Goal: Use online tool/utility: Use online tool/utility

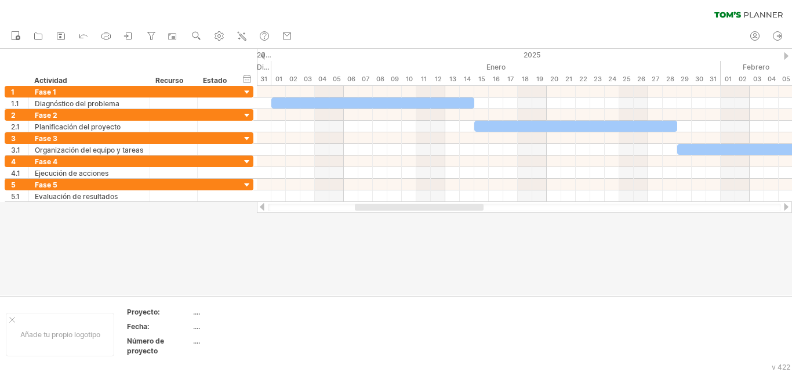
click at [785, 208] on div at bounding box center [785, 207] width 9 height 8
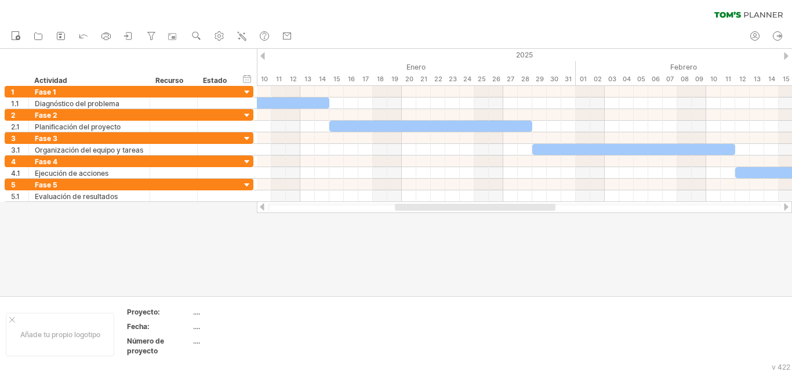
click at [785, 208] on div at bounding box center [785, 207] width 9 height 8
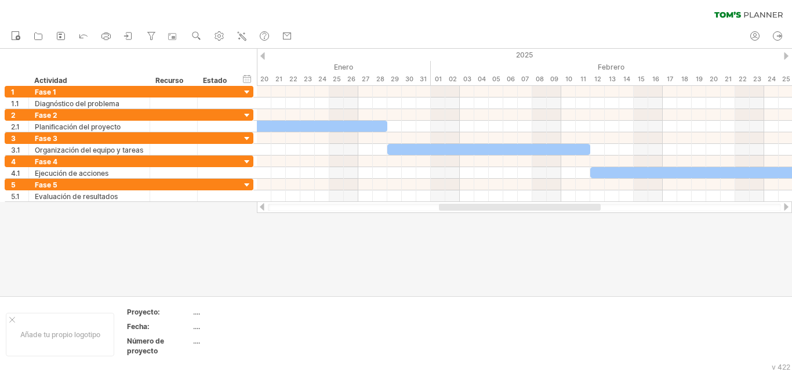
click at [785, 208] on div at bounding box center [785, 207] width 9 height 8
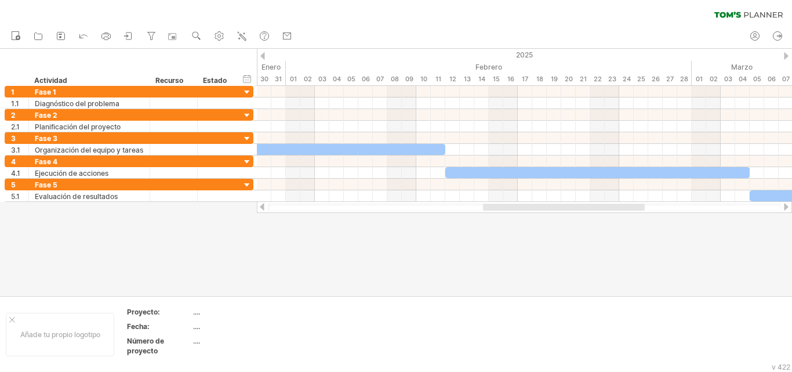
click at [785, 208] on div at bounding box center [785, 207] width 9 height 8
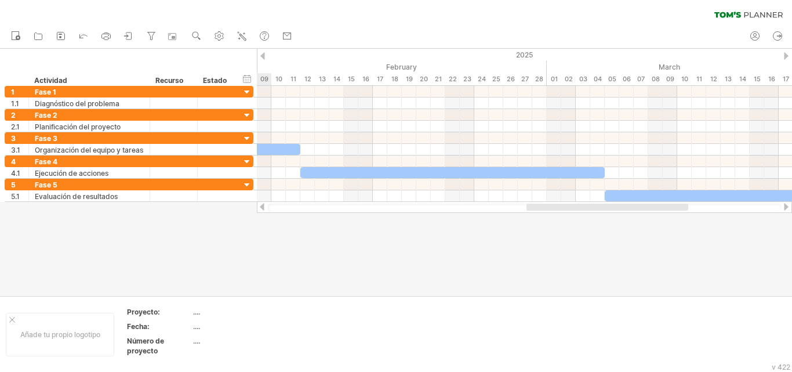
click at [784, 208] on div at bounding box center [785, 207] width 9 height 8
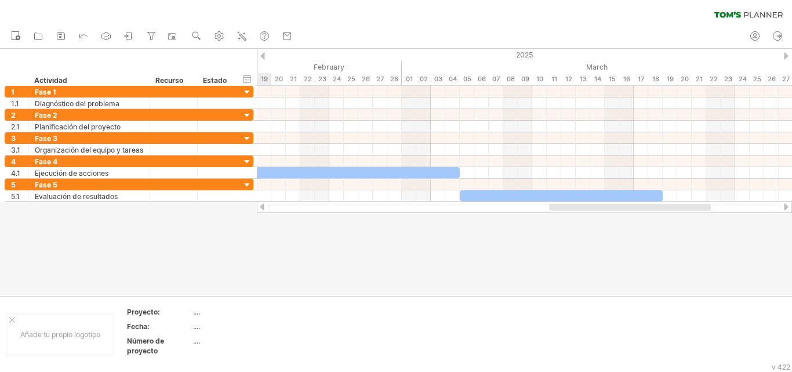
click at [784, 208] on div at bounding box center [785, 207] width 9 height 8
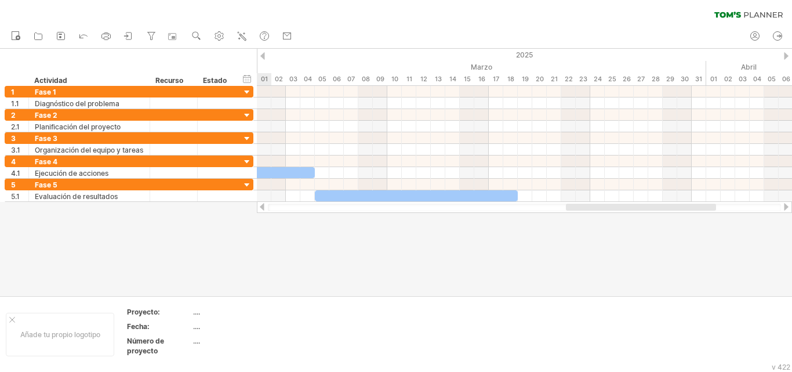
click at [784, 208] on div at bounding box center [785, 207] width 9 height 8
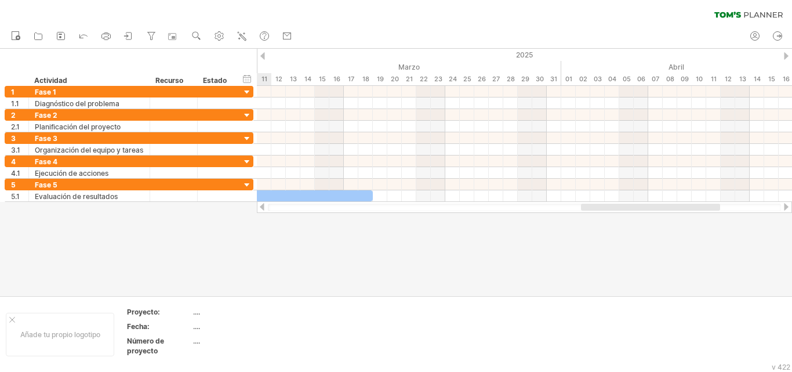
click at [784, 208] on div at bounding box center [785, 207] width 9 height 8
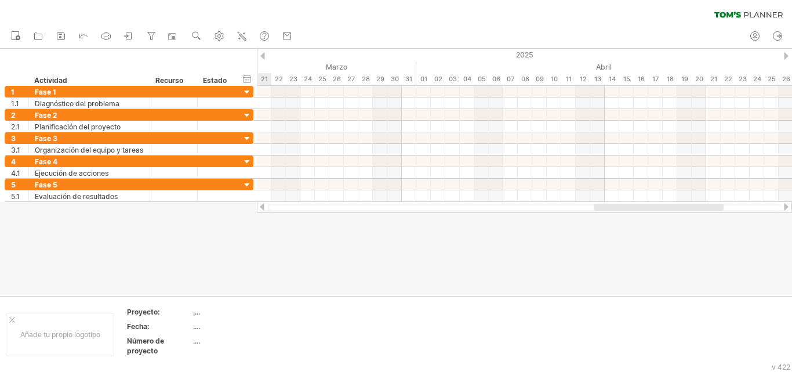
click at [784, 208] on div at bounding box center [785, 207] width 9 height 8
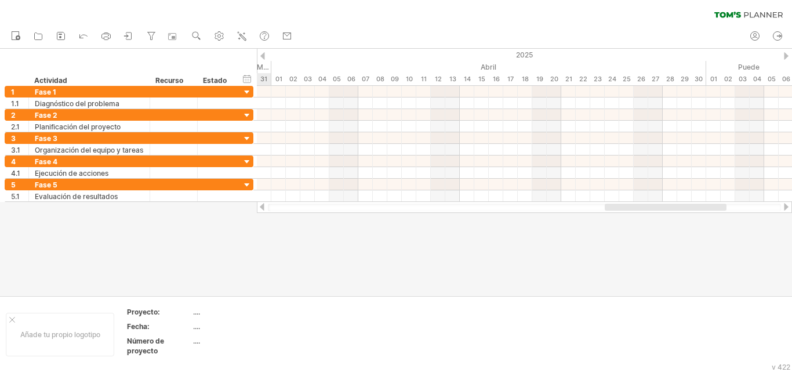
click at [784, 208] on div at bounding box center [785, 207] width 9 height 8
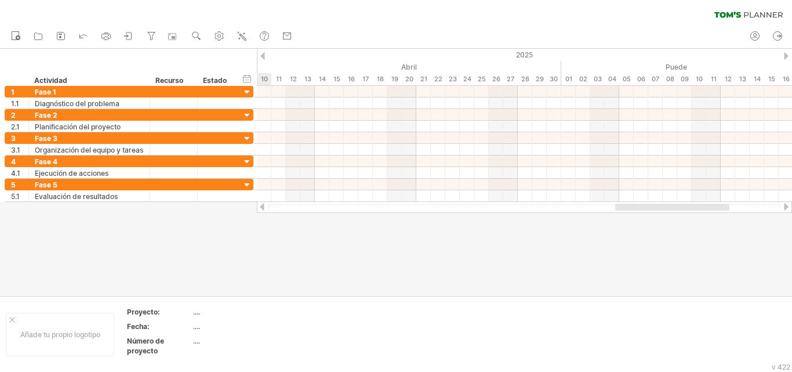
click at [784, 208] on div at bounding box center [785, 207] width 9 height 8
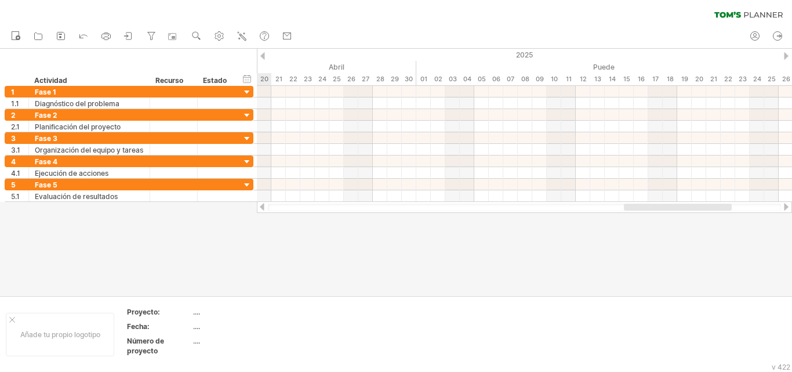
click at [784, 208] on div at bounding box center [785, 207] width 9 height 8
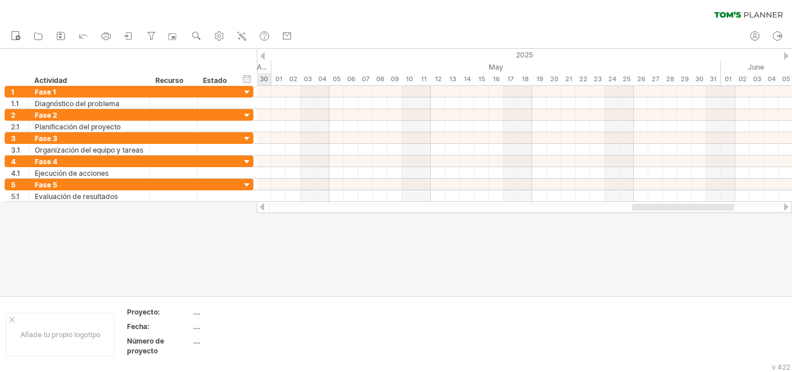
click at [784, 208] on div at bounding box center [785, 207] width 9 height 8
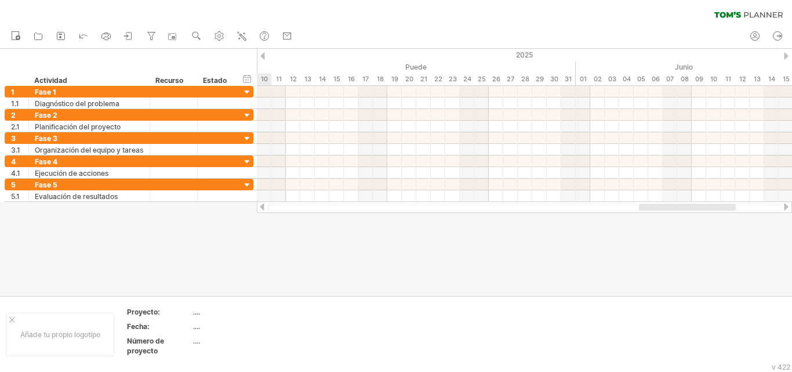
click at [784, 208] on div at bounding box center [785, 207] width 9 height 8
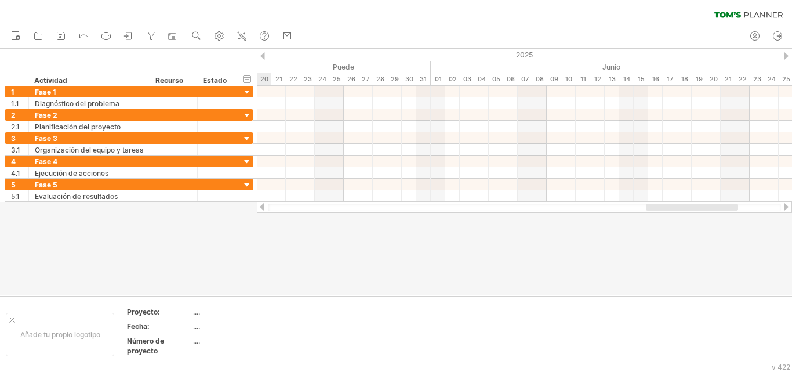
click at [784, 208] on div at bounding box center [785, 207] width 9 height 8
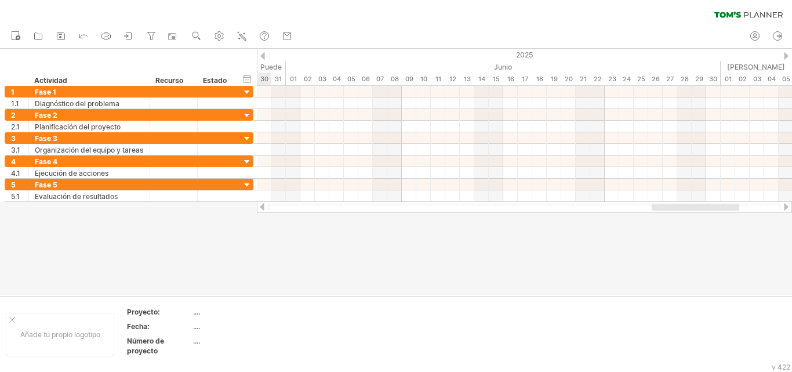
click at [784, 208] on div at bounding box center [785, 207] width 9 height 8
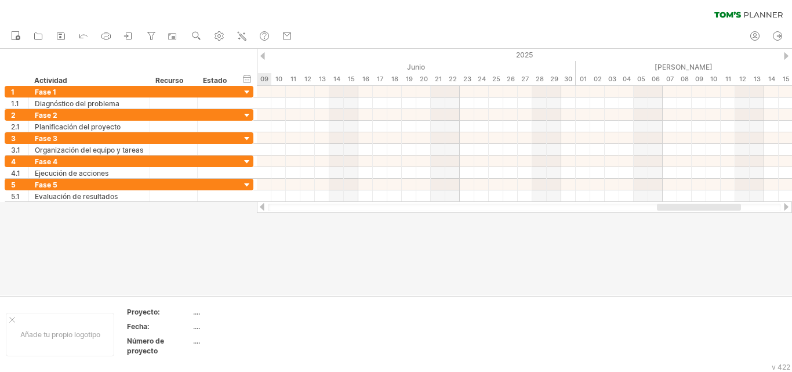
click at [784, 208] on div at bounding box center [785, 207] width 9 height 8
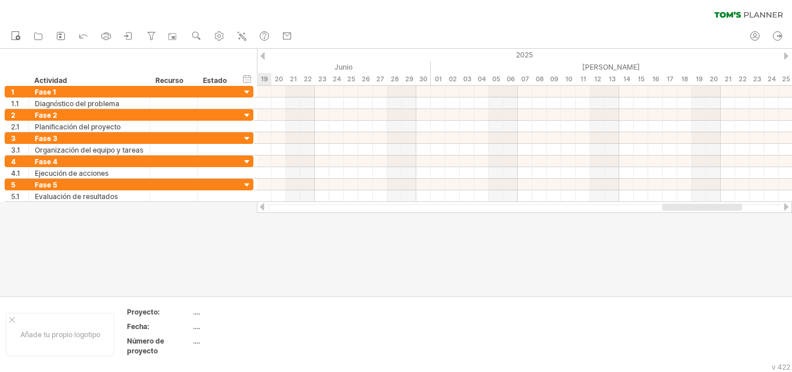
click at [784, 208] on div at bounding box center [785, 207] width 9 height 8
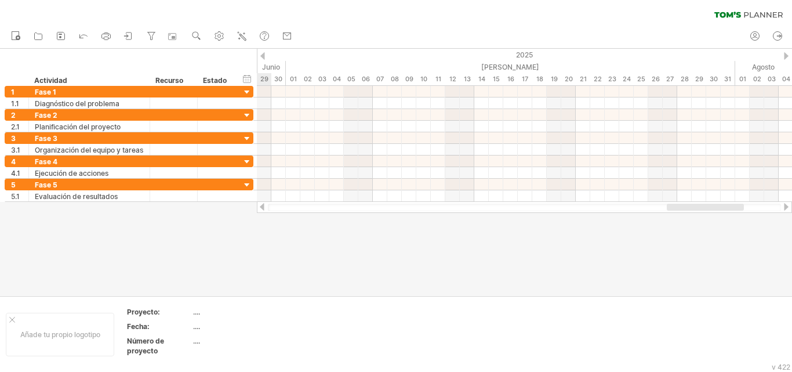
click at [784, 208] on div at bounding box center [785, 207] width 9 height 8
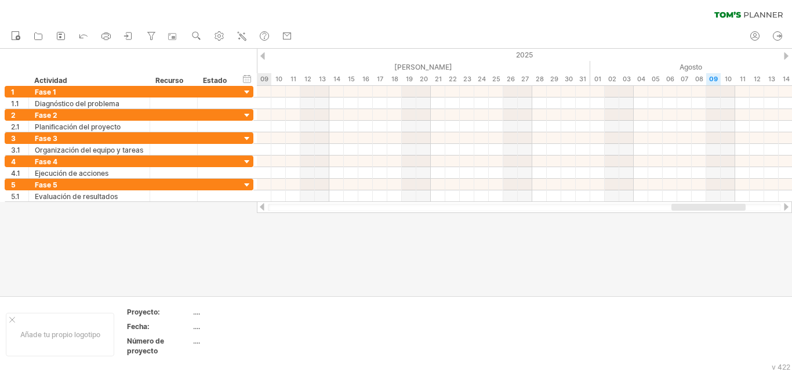
click at [784, 208] on div at bounding box center [785, 207] width 9 height 8
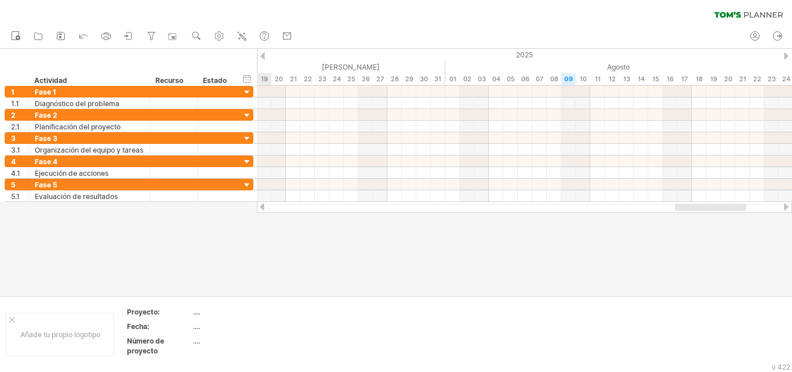
click at [261, 209] on div at bounding box center [261, 207] width 9 height 8
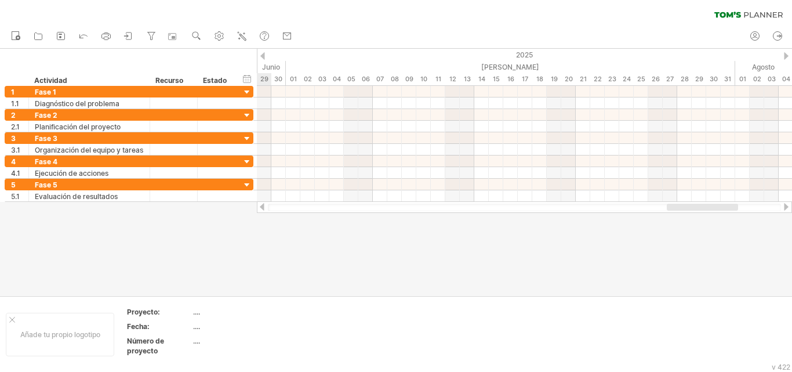
click at [260, 208] on div at bounding box center [261, 207] width 9 height 8
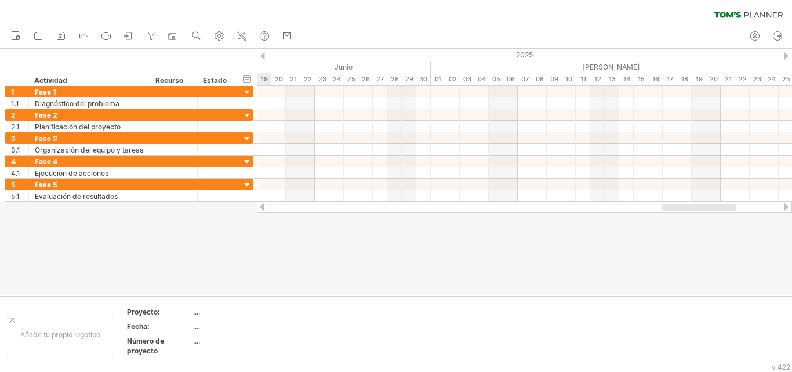
click at [260, 208] on div at bounding box center [261, 207] width 9 height 8
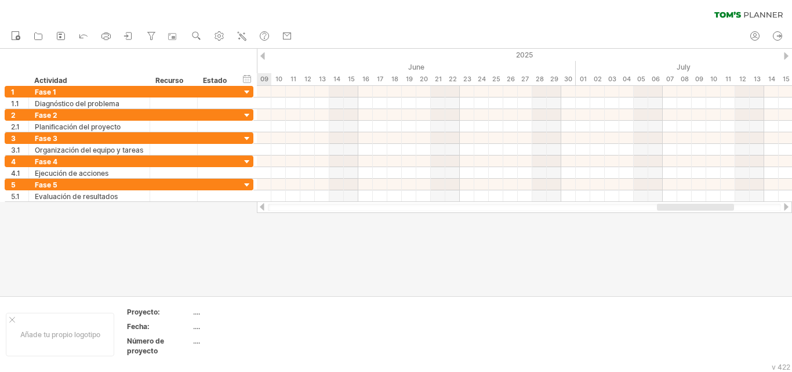
click at [260, 209] on div at bounding box center [261, 207] width 9 height 8
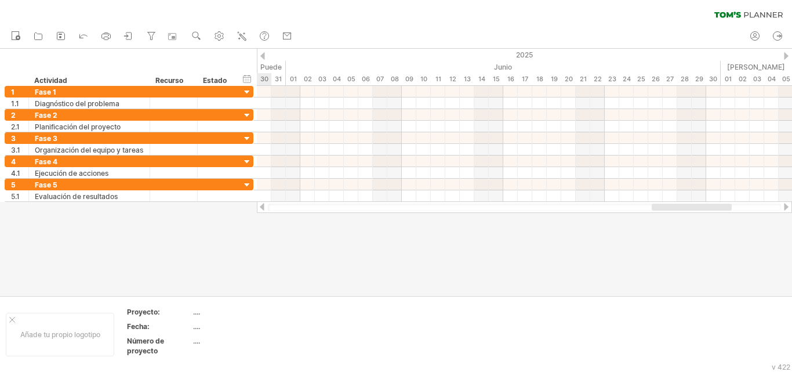
click at [260, 210] on div at bounding box center [261, 207] width 9 height 8
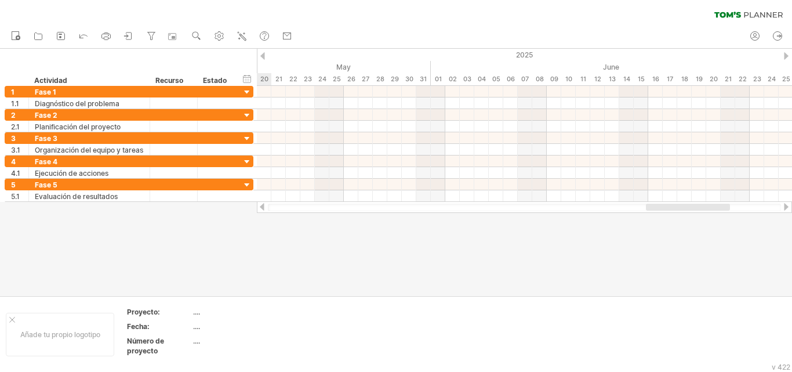
click at [260, 210] on div at bounding box center [261, 207] width 9 height 8
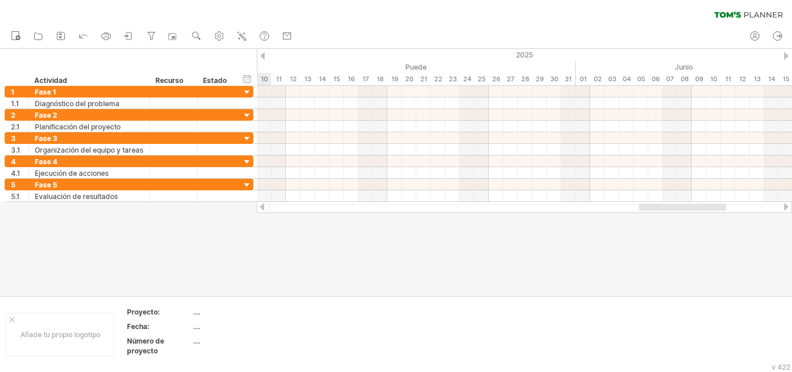
click at [262, 211] on div at bounding box center [524, 207] width 535 height 12
click at [261, 211] on div at bounding box center [524, 207] width 535 height 12
click at [261, 208] on div at bounding box center [261, 207] width 9 height 8
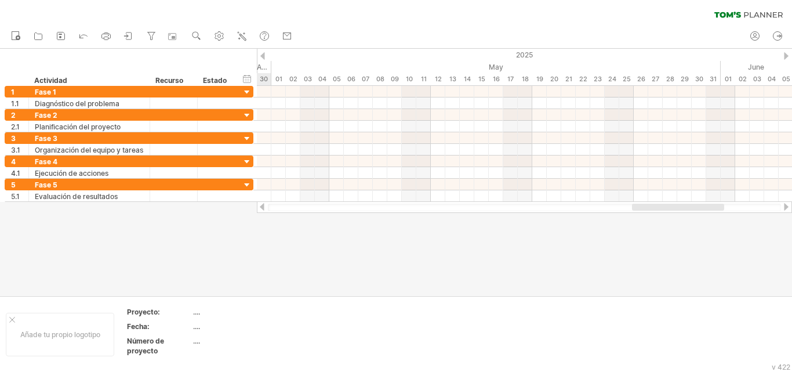
click at [261, 208] on div at bounding box center [261, 207] width 9 height 8
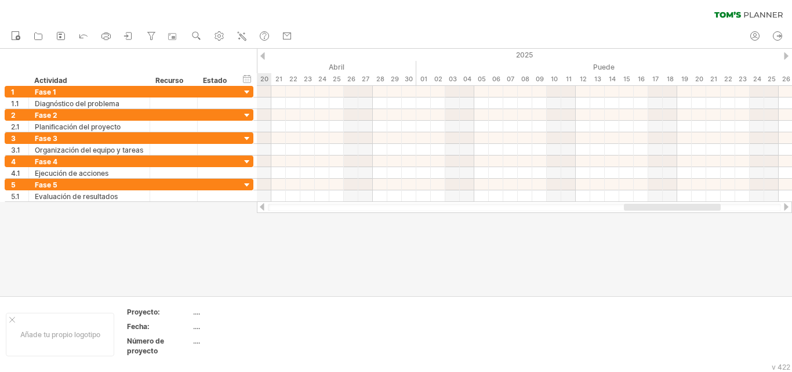
click at [261, 208] on div at bounding box center [261, 207] width 9 height 8
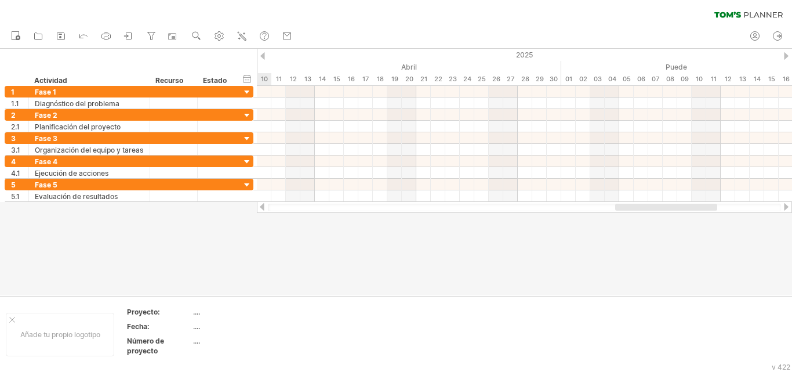
click at [261, 208] on div at bounding box center [261, 207] width 9 height 8
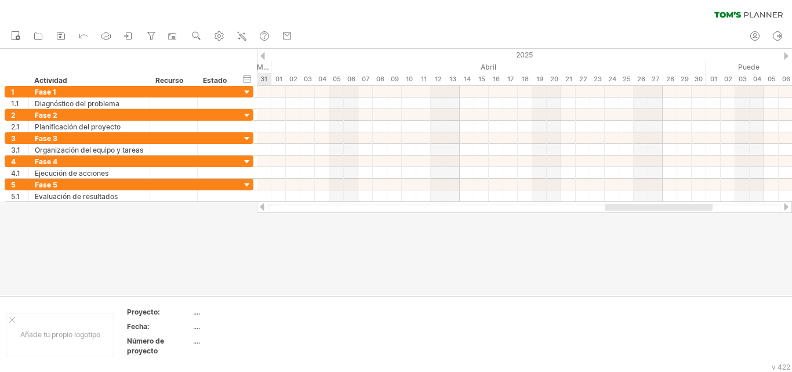
click at [260, 208] on div at bounding box center [261, 207] width 9 height 8
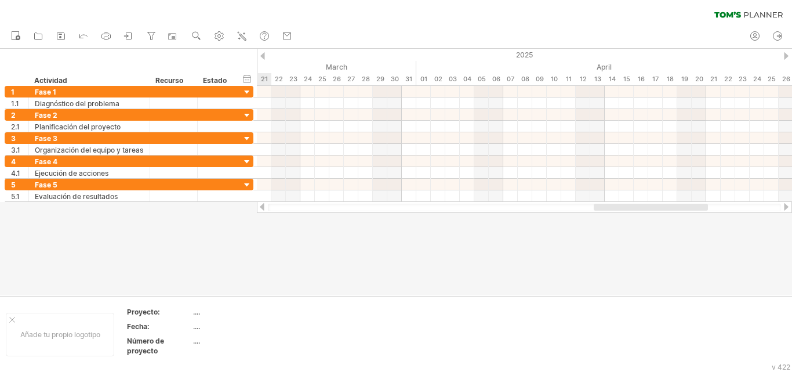
click at [260, 208] on div at bounding box center [261, 207] width 9 height 8
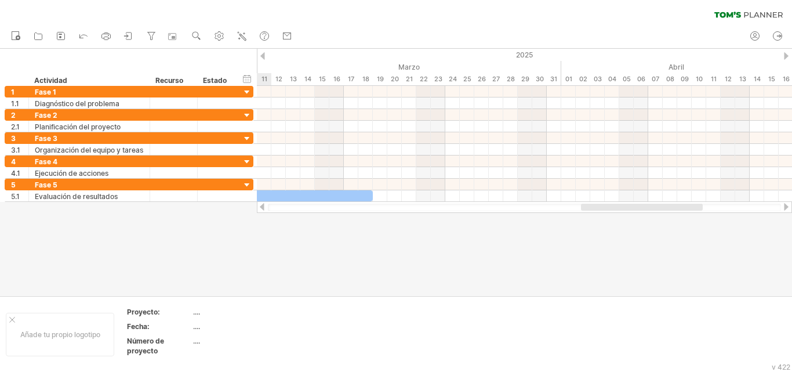
click at [260, 208] on div at bounding box center [261, 207] width 9 height 8
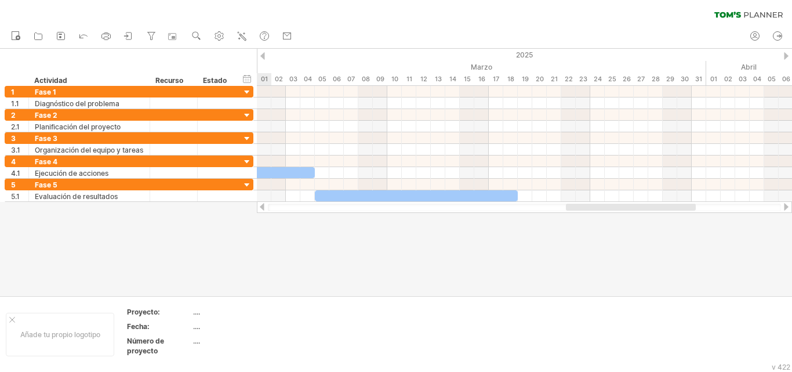
click at [260, 208] on div at bounding box center [261, 207] width 9 height 8
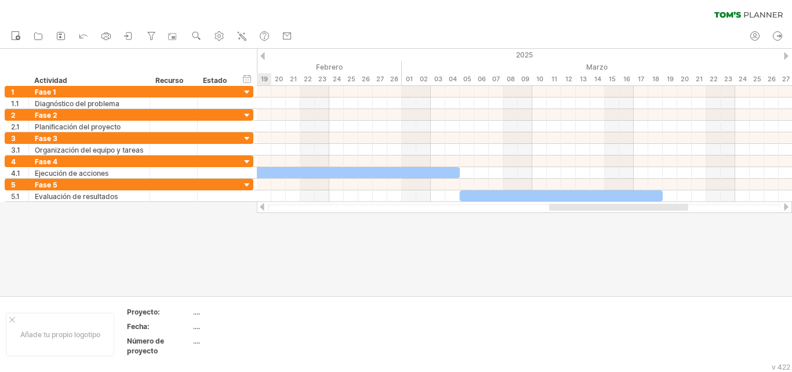
click at [260, 208] on div at bounding box center [261, 207] width 9 height 8
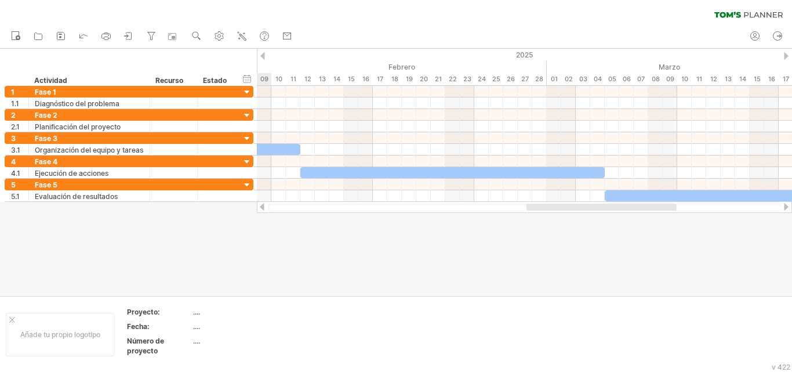
click at [260, 208] on div at bounding box center [261, 207] width 9 height 8
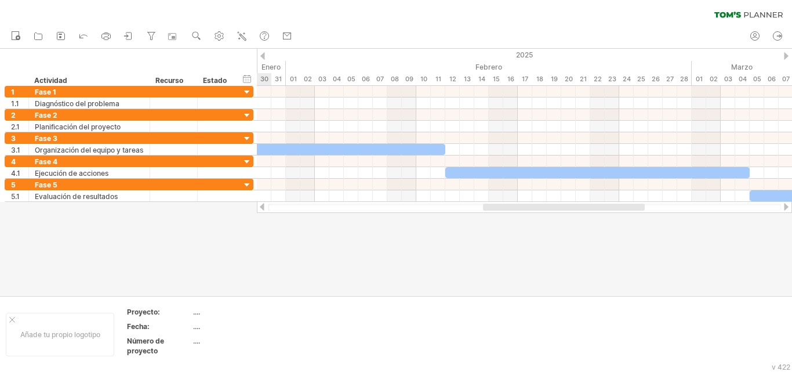
click at [263, 208] on div at bounding box center [261, 207] width 9 height 8
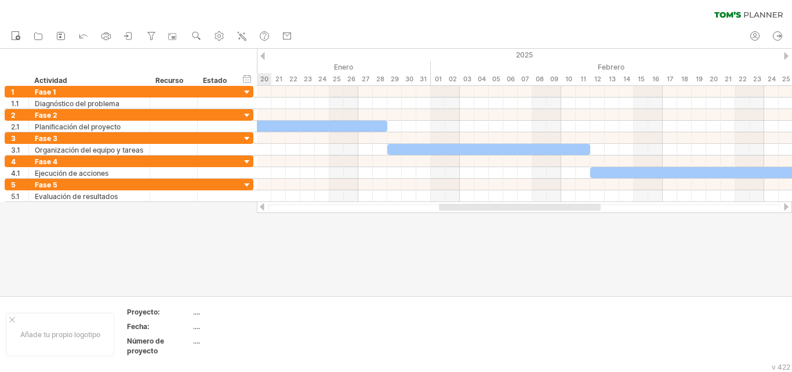
click at [263, 208] on div at bounding box center [261, 207] width 9 height 8
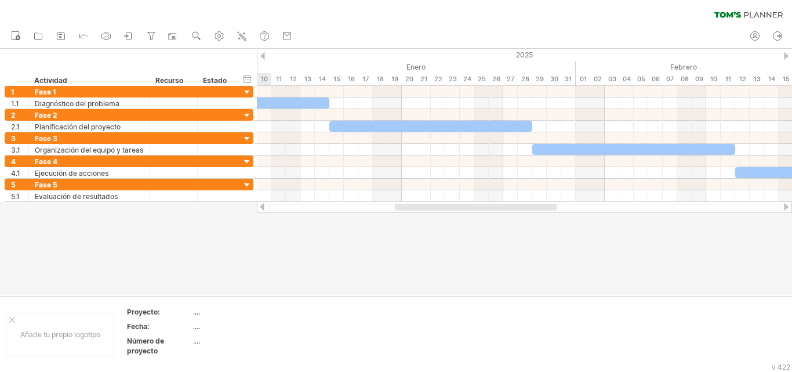
click at [263, 208] on div at bounding box center [261, 207] width 9 height 8
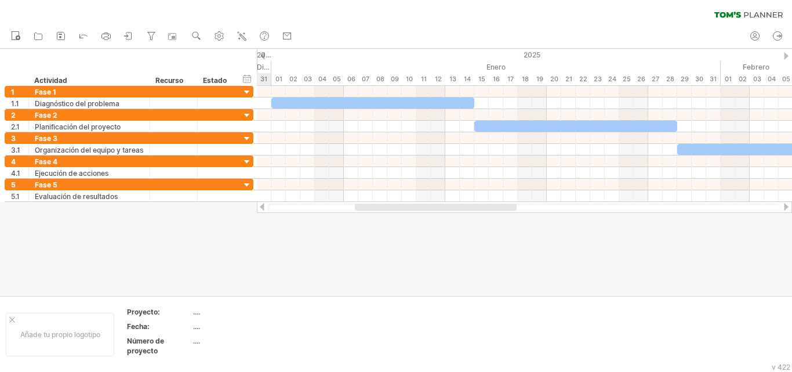
click at [263, 209] on div at bounding box center [261, 207] width 9 height 8
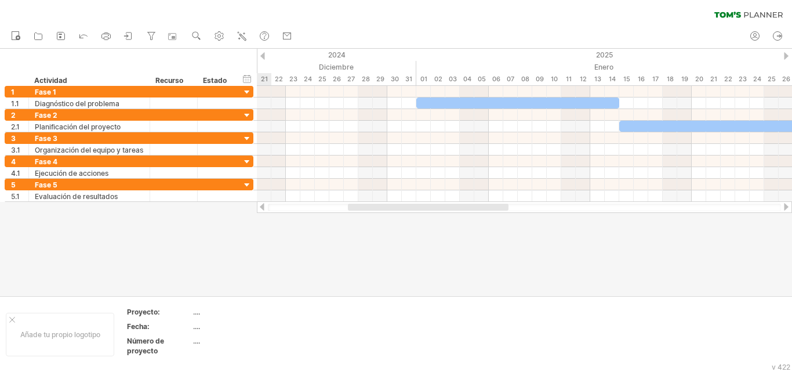
click at [263, 208] on div at bounding box center [261, 207] width 9 height 8
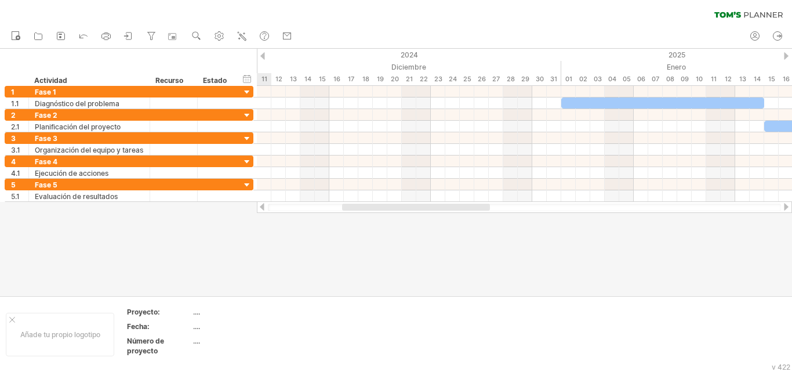
click at [263, 209] on div at bounding box center [261, 207] width 9 height 8
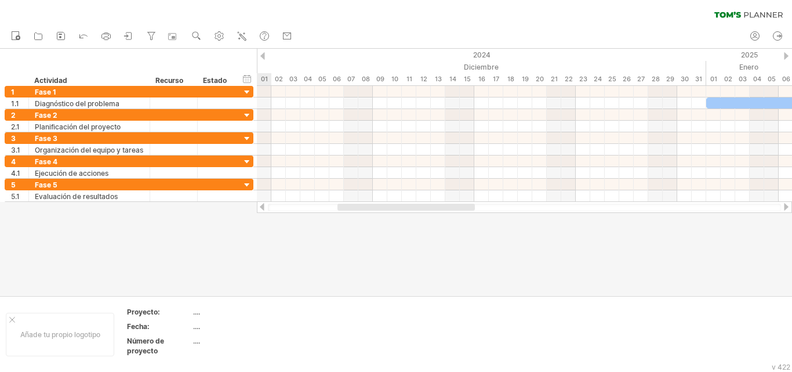
click at [263, 209] on div at bounding box center [261, 207] width 9 height 8
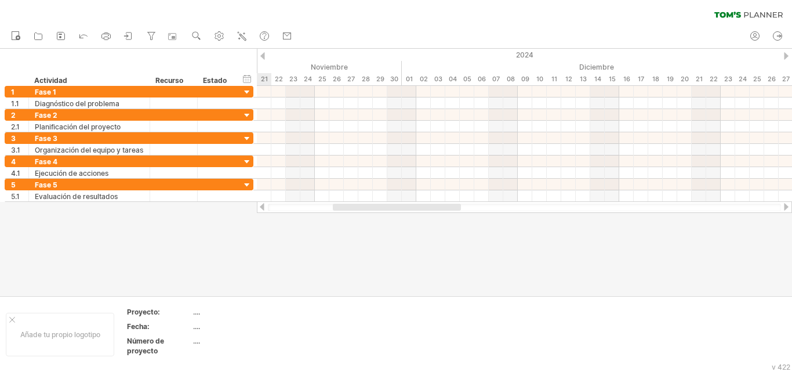
click at [786, 208] on div at bounding box center [785, 207] width 9 height 8
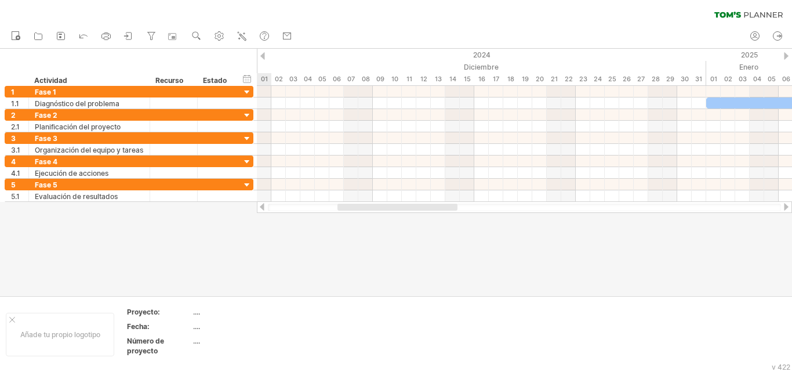
click at [786, 208] on div at bounding box center [785, 207] width 9 height 8
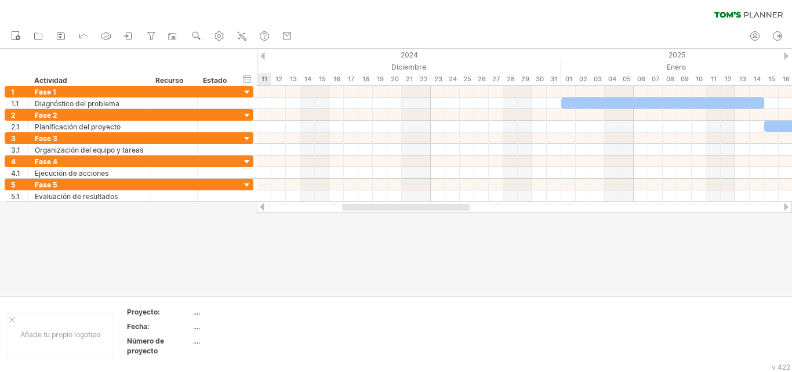
click at [785, 208] on div at bounding box center [785, 207] width 9 height 8
